Goal: Find contact information: Find contact information

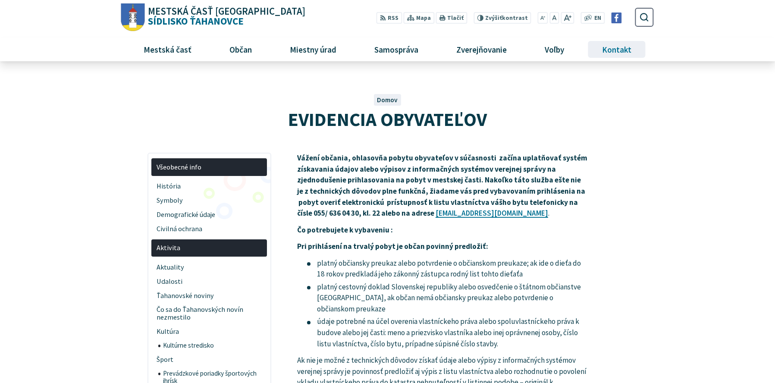
click at [623, 49] on span "Kontakt" at bounding box center [617, 49] width 36 height 23
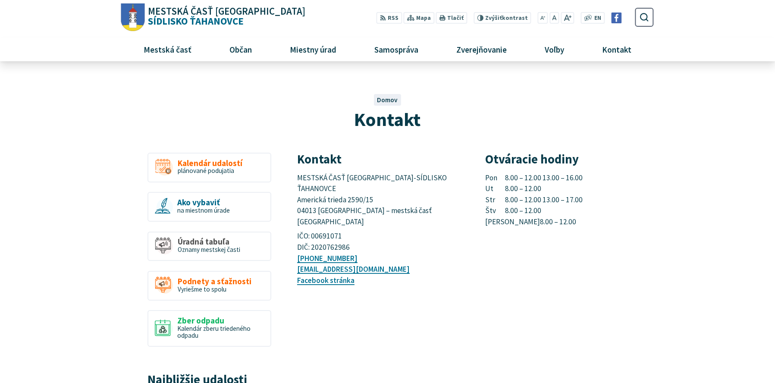
drag, startPoint x: 564, startPoint y: 207, endPoint x: 487, endPoint y: 201, distance: 77.4
click at [487, 201] on p "Pon 8.00 – 12.00 13.00 – 16.00 Ut 8.00 – 12.00 Str 8.00 – 12.00 13.00 – 17.00 Š…" at bounding box center [570, 199] width 168 height 55
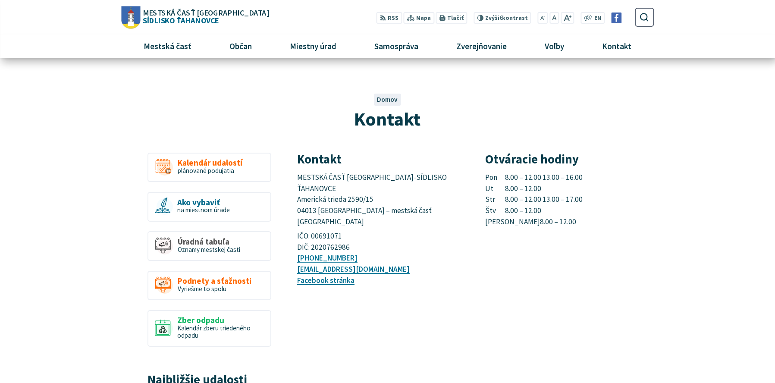
click at [398, 231] on p "IČO: 00691071 DIČ: 2020762986" at bounding box center [381, 242] width 168 height 22
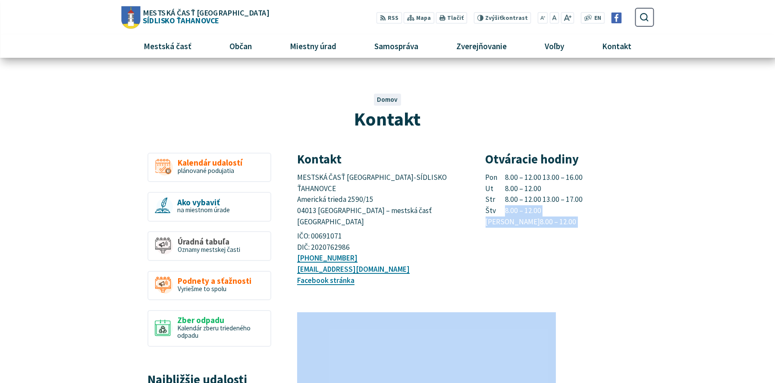
drag, startPoint x: 650, startPoint y: 307, endPoint x: 652, endPoint y: 215, distance: 92.7
click at [652, 215] on article "Kontakt MESTSKÁ ČASŤ [GEOGRAPHIC_DATA]-SÍDLISKO ŤAHANOVCE [STREET_ADDRESS] – me…" at bounding box center [475, 361] width 382 height 416
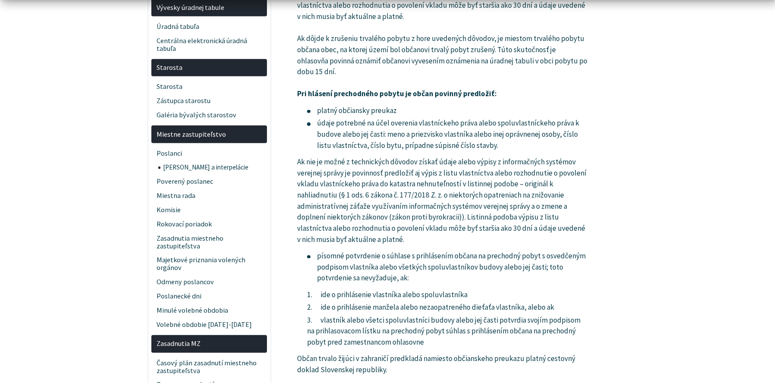
scroll to position [891, 0]
